Goal: Transaction & Acquisition: Purchase product/service

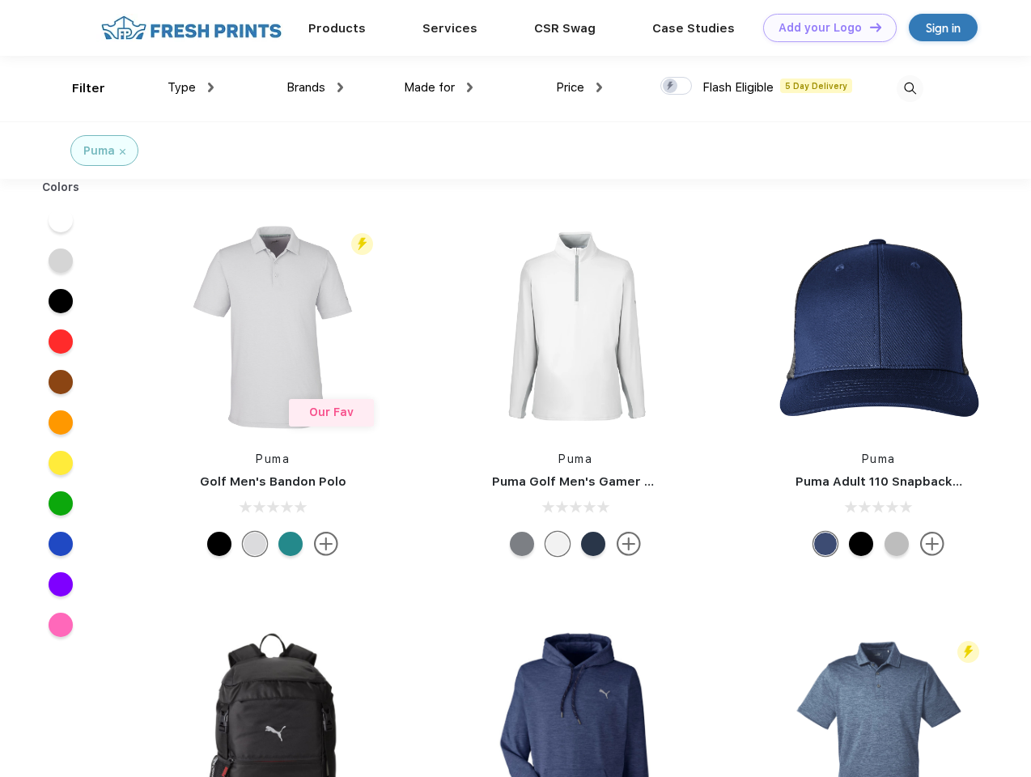
click at [824, 28] on link "Add your Logo Design Tool" at bounding box center [830, 28] width 134 height 28
click at [0, 0] on div "Design Tool" at bounding box center [0, 0] width 0 height 0
click at [868, 27] on link "Add your Logo Design Tool" at bounding box center [830, 28] width 134 height 28
click at [78, 88] on div "Filter" at bounding box center [88, 88] width 33 height 19
click at [191, 87] on span "Type" at bounding box center [182, 87] width 28 height 15
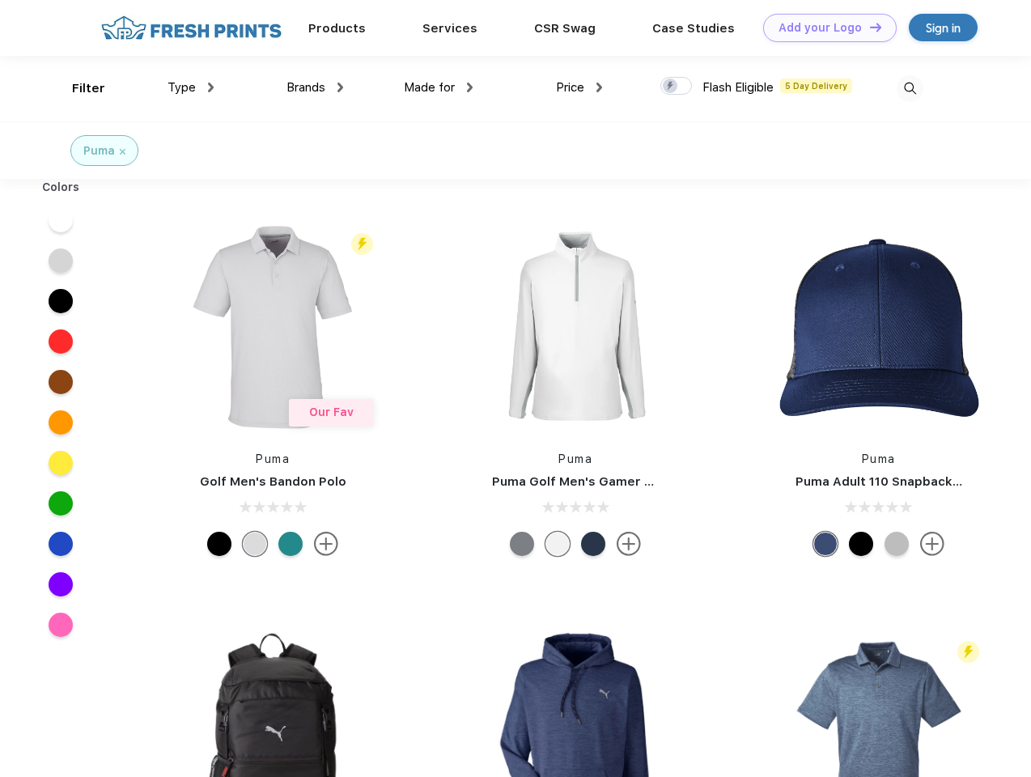
click at [315, 87] on span "Brands" at bounding box center [305, 87] width 39 height 15
click at [439, 87] on span "Made for" at bounding box center [429, 87] width 51 height 15
click at [579, 87] on span "Price" at bounding box center [570, 87] width 28 height 15
click at [677, 87] on div at bounding box center [676, 86] width 32 height 18
click at [671, 87] on input "checkbox" at bounding box center [665, 81] width 11 height 11
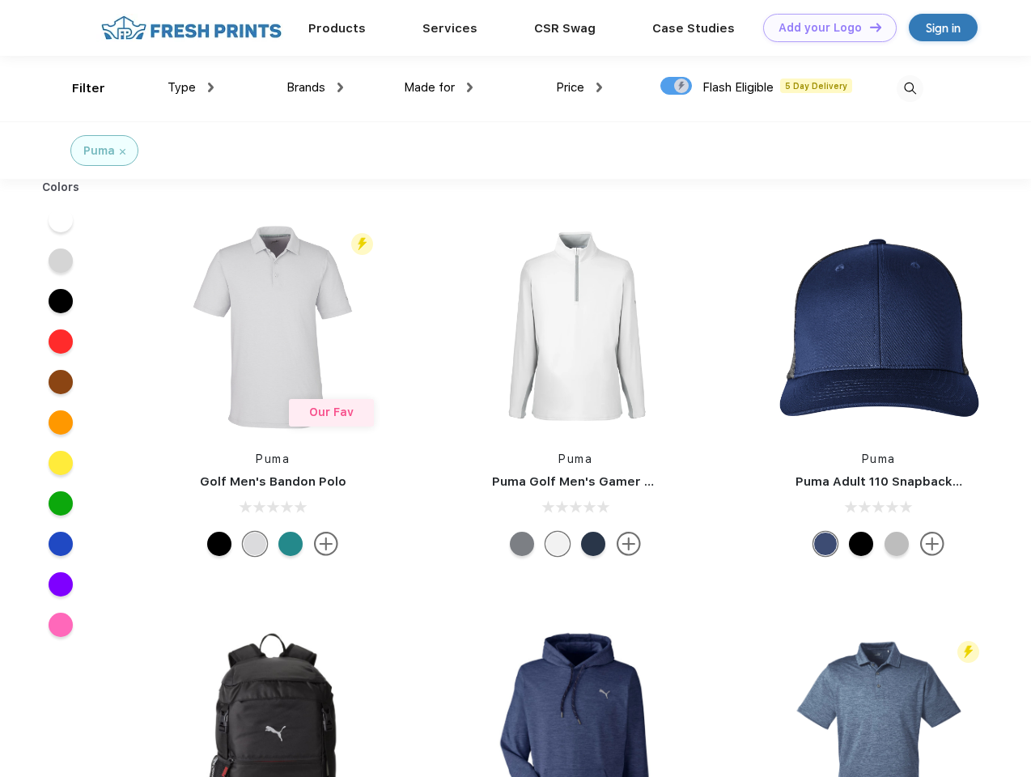
click at [910, 88] on img at bounding box center [910, 88] width 27 height 27
